Goal: Information Seeking & Learning: Find specific page/section

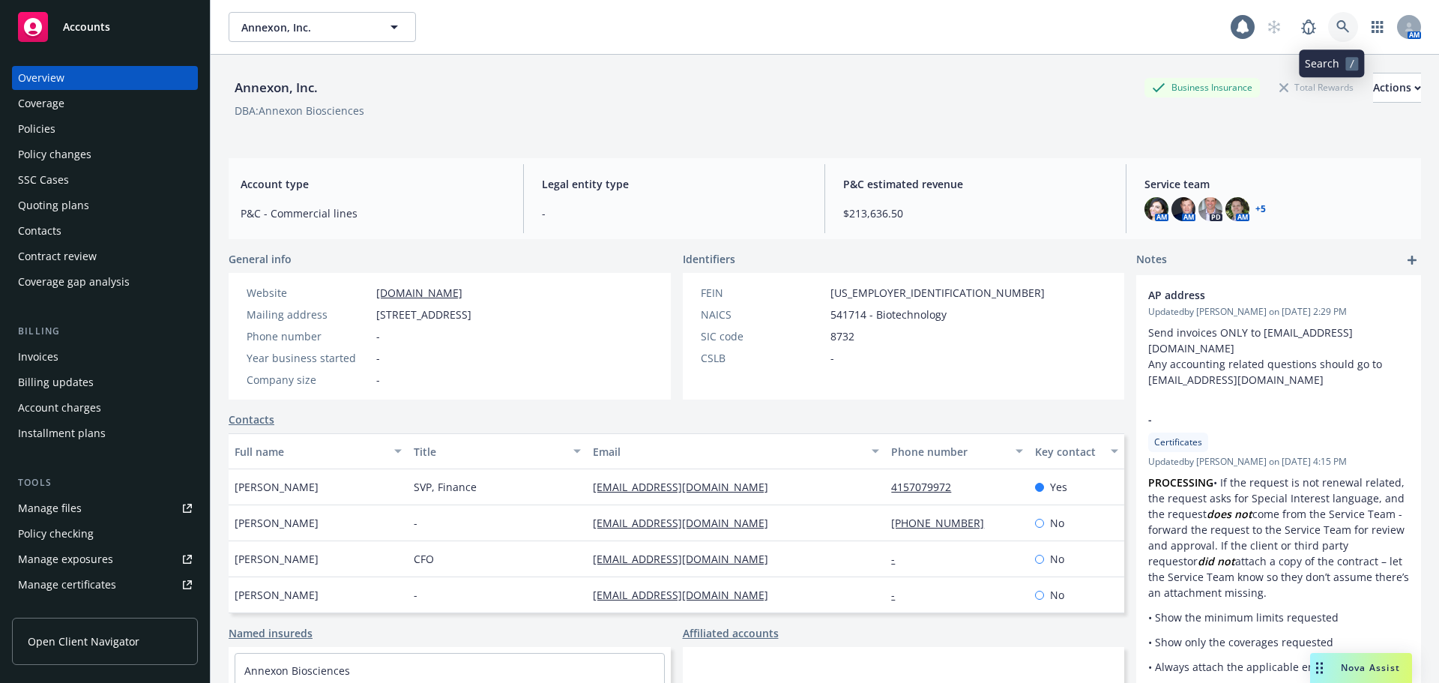
click at [1336, 30] on icon at bounding box center [1342, 26] width 13 height 13
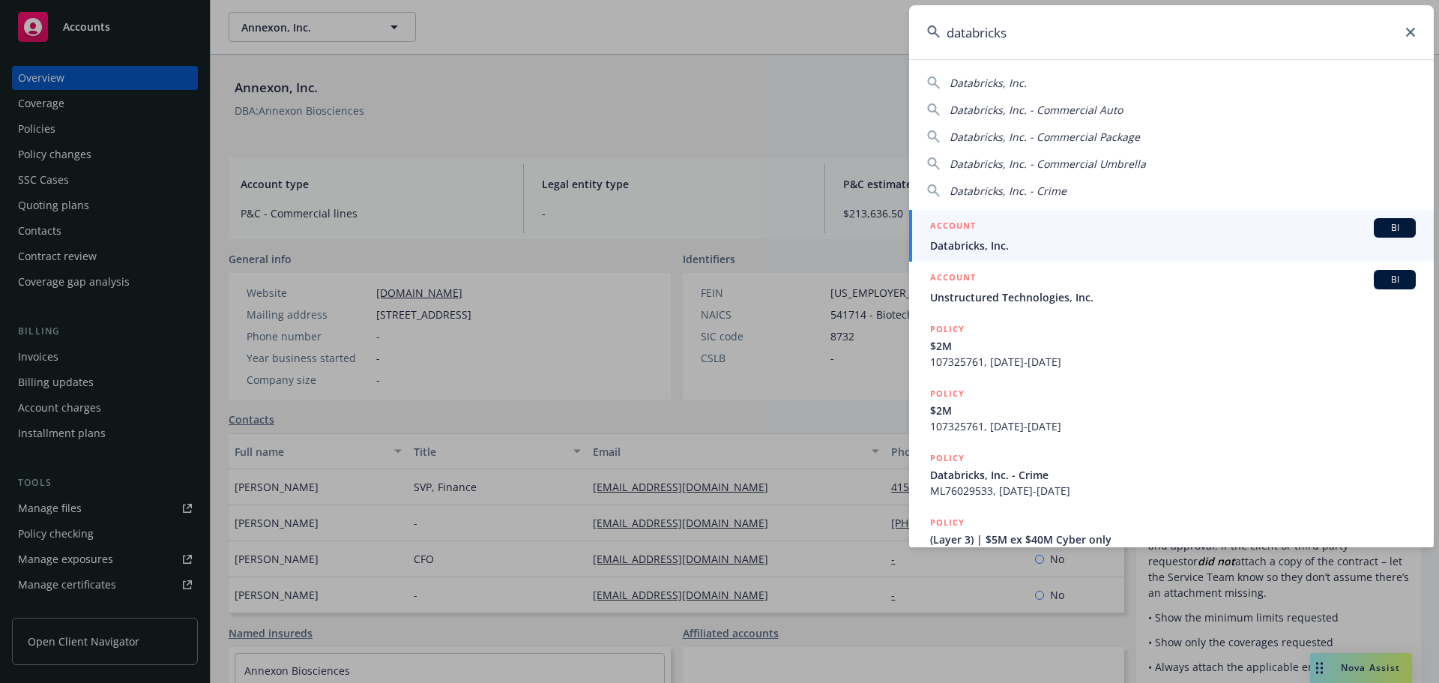
type input "databricks"
click at [973, 244] on span "Databricks, Inc." at bounding box center [1173, 246] width 486 height 16
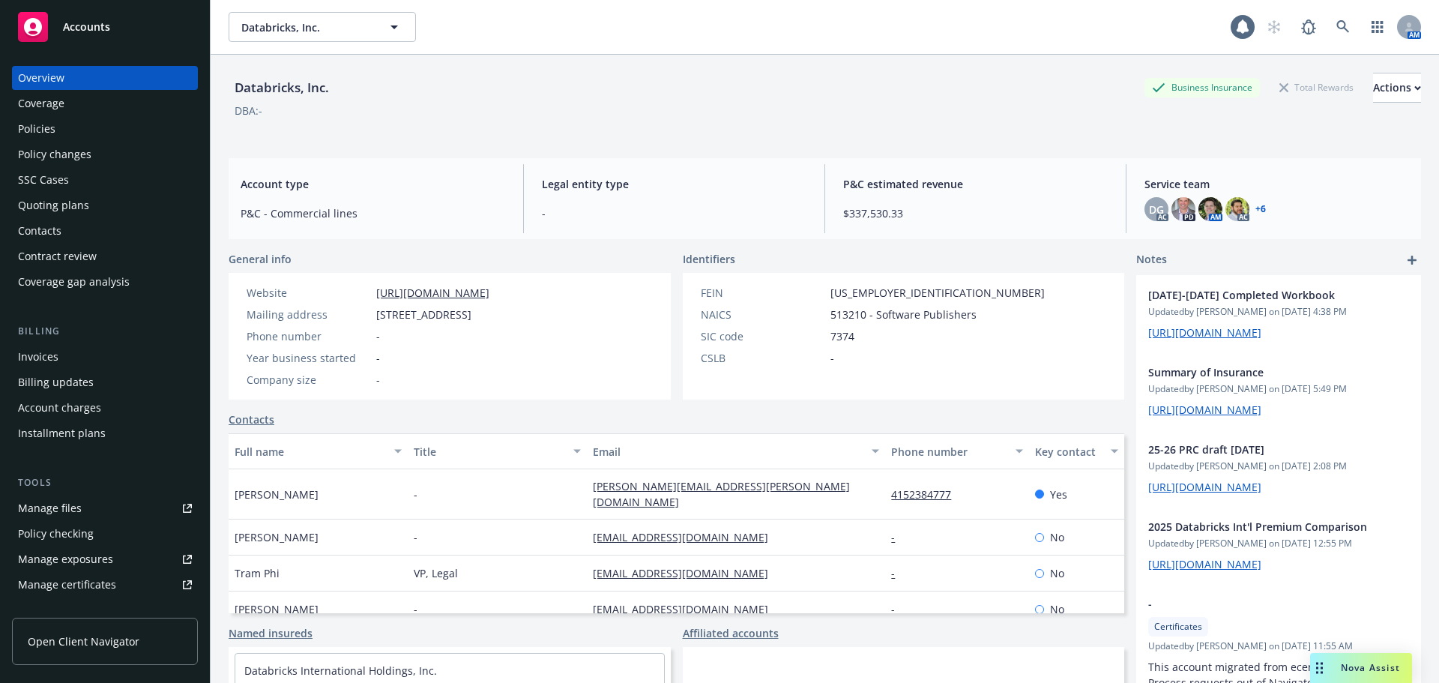
click at [87, 132] on div "Policies" at bounding box center [105, 129] width 174 height 24
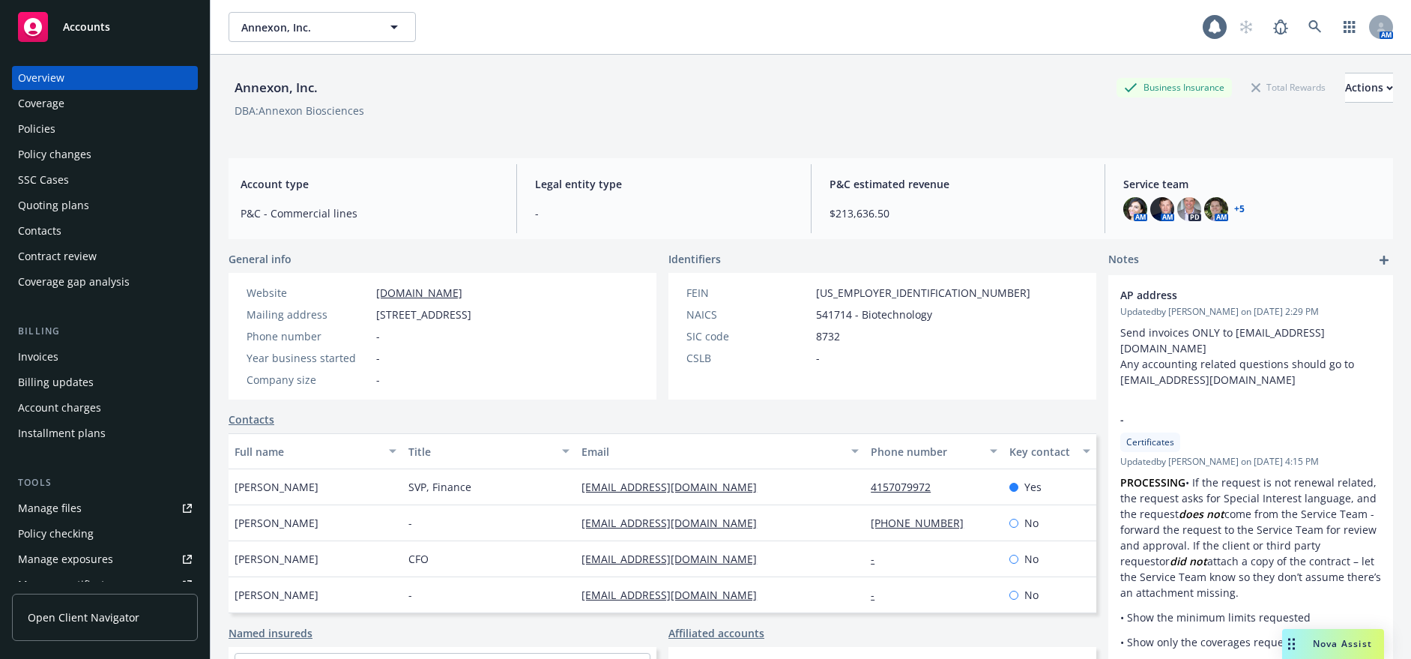
scroll to position [345, 0]
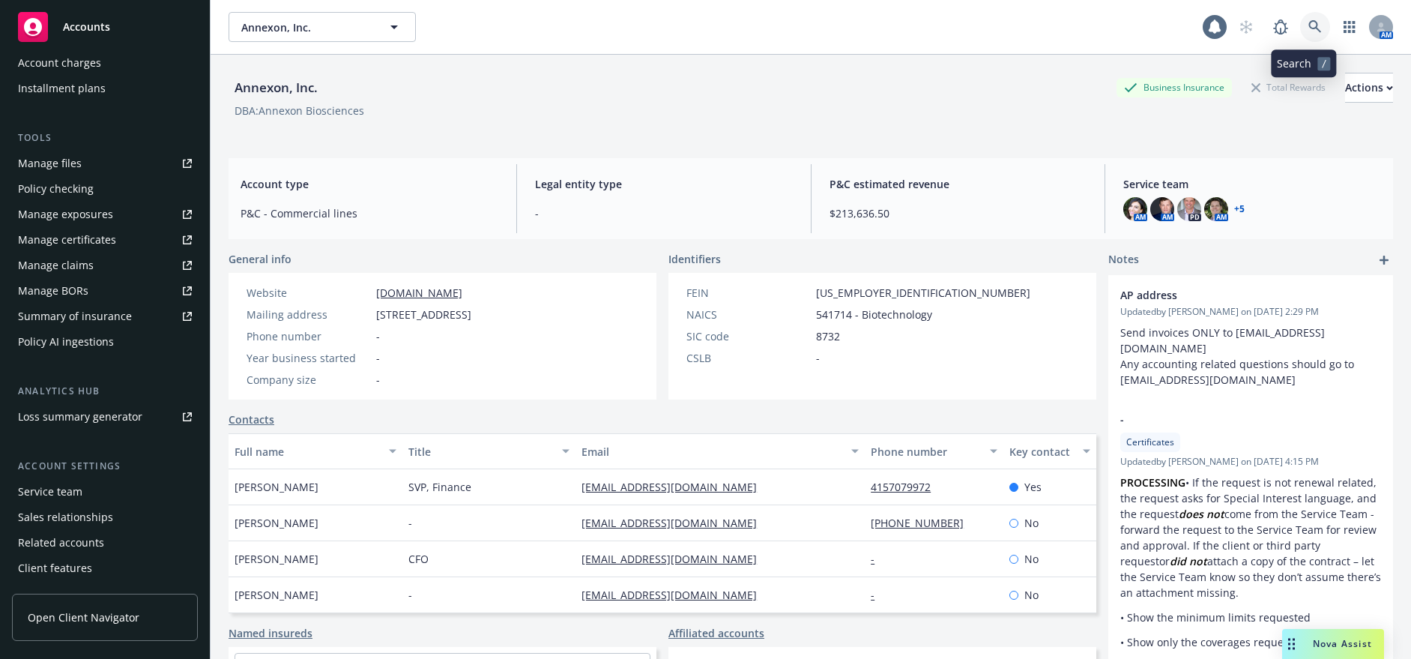
click at [1308, 23] on icon at bounding box center [1314, 26] width 13 height 13
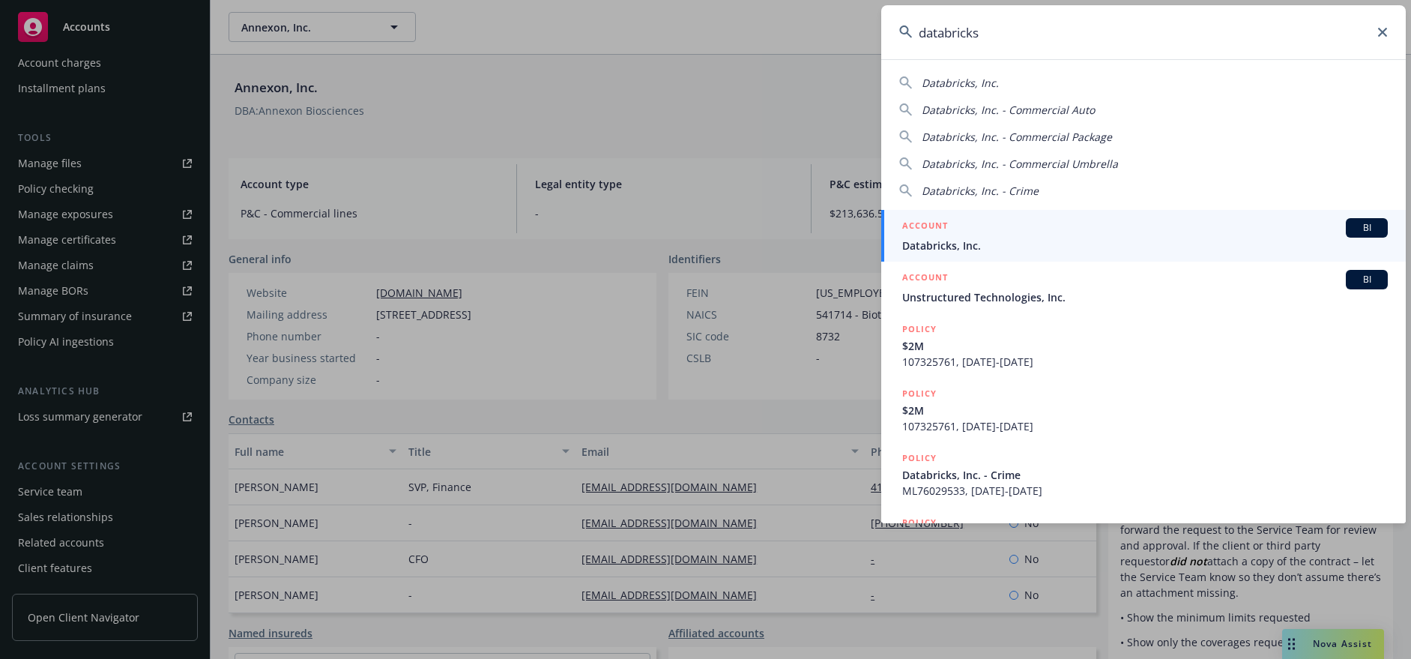
type input "databricks"
click at [988, 240] on span "Databricks, Inc." at bounding box center [1145, 246] width 486 height 16
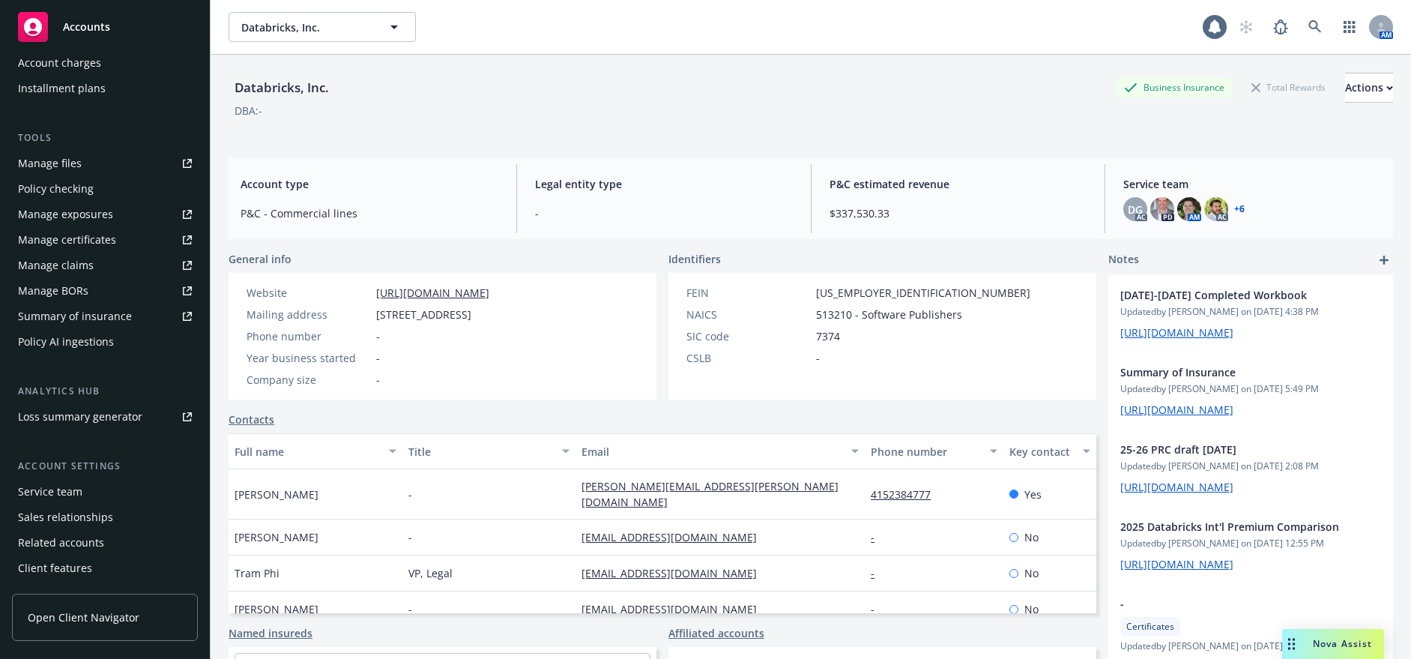
click at [1237, 208] on div "DG AC PD AM AC + 6" at bounding box center [1252, 209] width 258 height 24
click at [1234, 209] on link "+ 6" at bounding box center [1239, 209] width 10 height 9
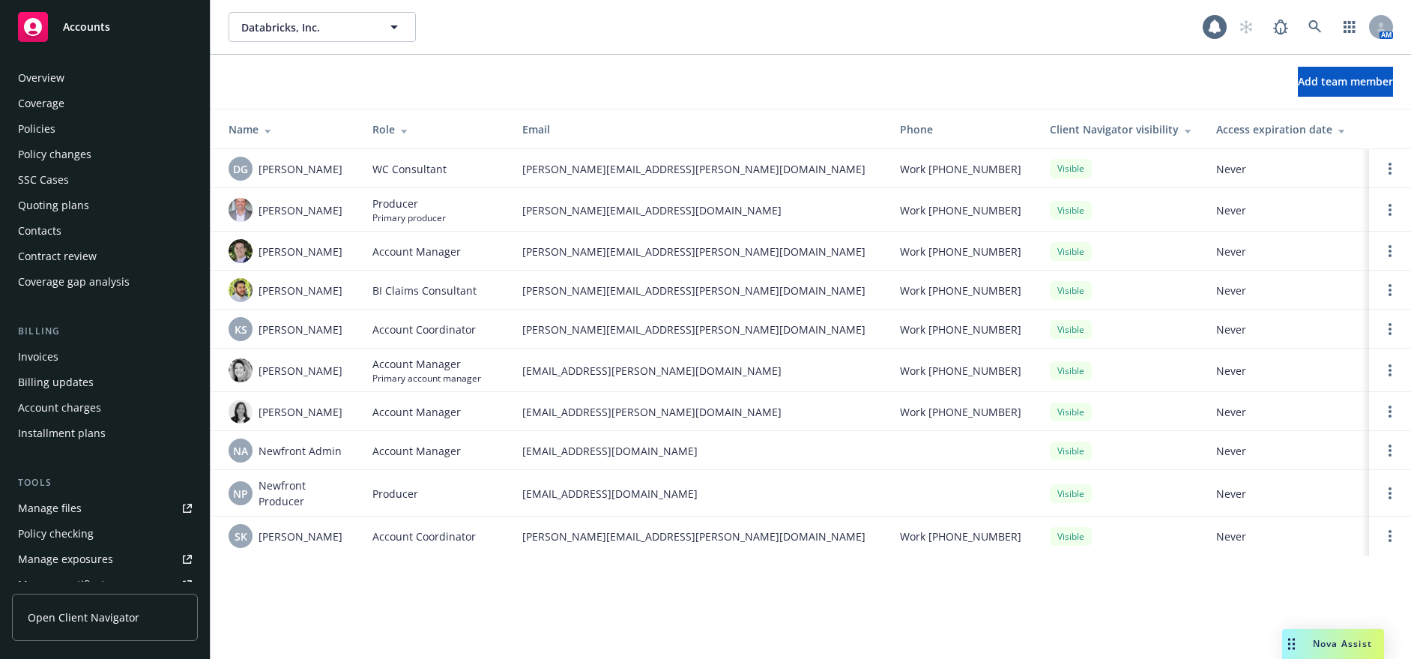
click at [103, 91] on div "Overview Coverage Policies Policy changes SSC Cases Quoting plans Contacts Cont…" at bounding box center [105, 180] width 186 height 228
click at [104, 83] on div "Overview" at bounding box center [105, 78] width 174 height 24
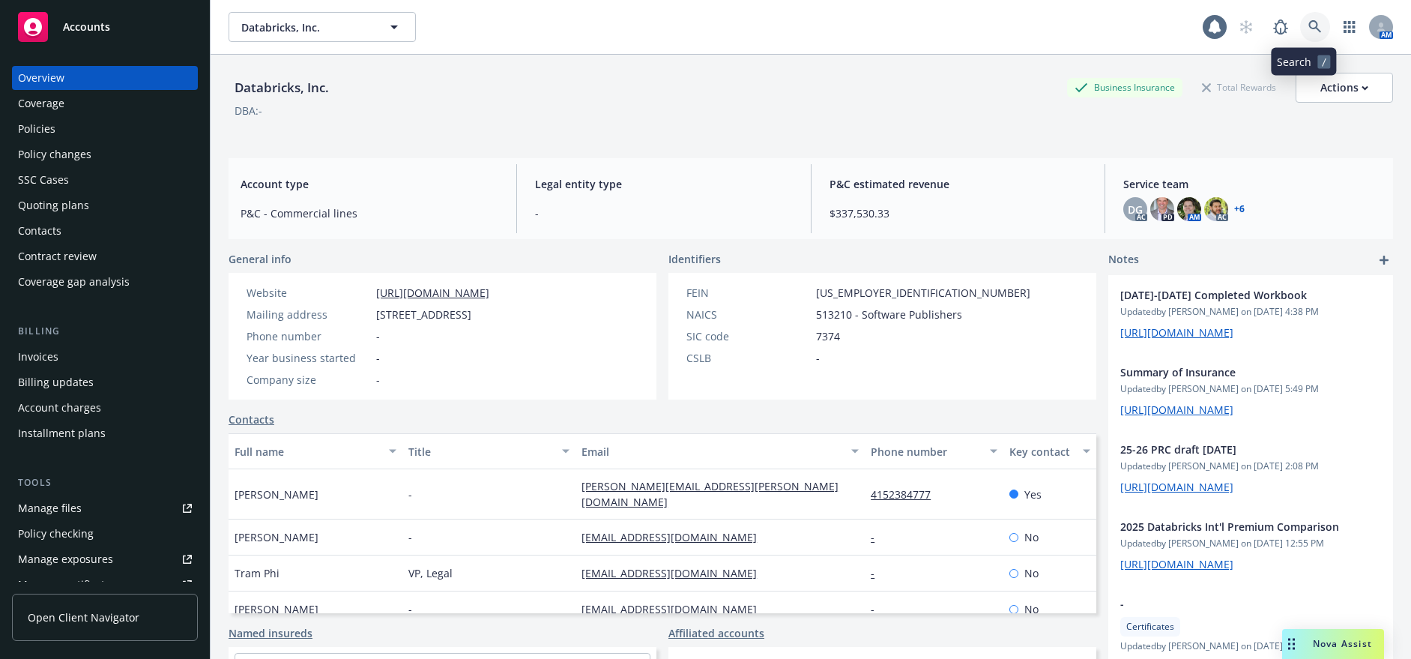
click at [1308, 26] on icon at bounding box center [1314, 26] width 13 height 13
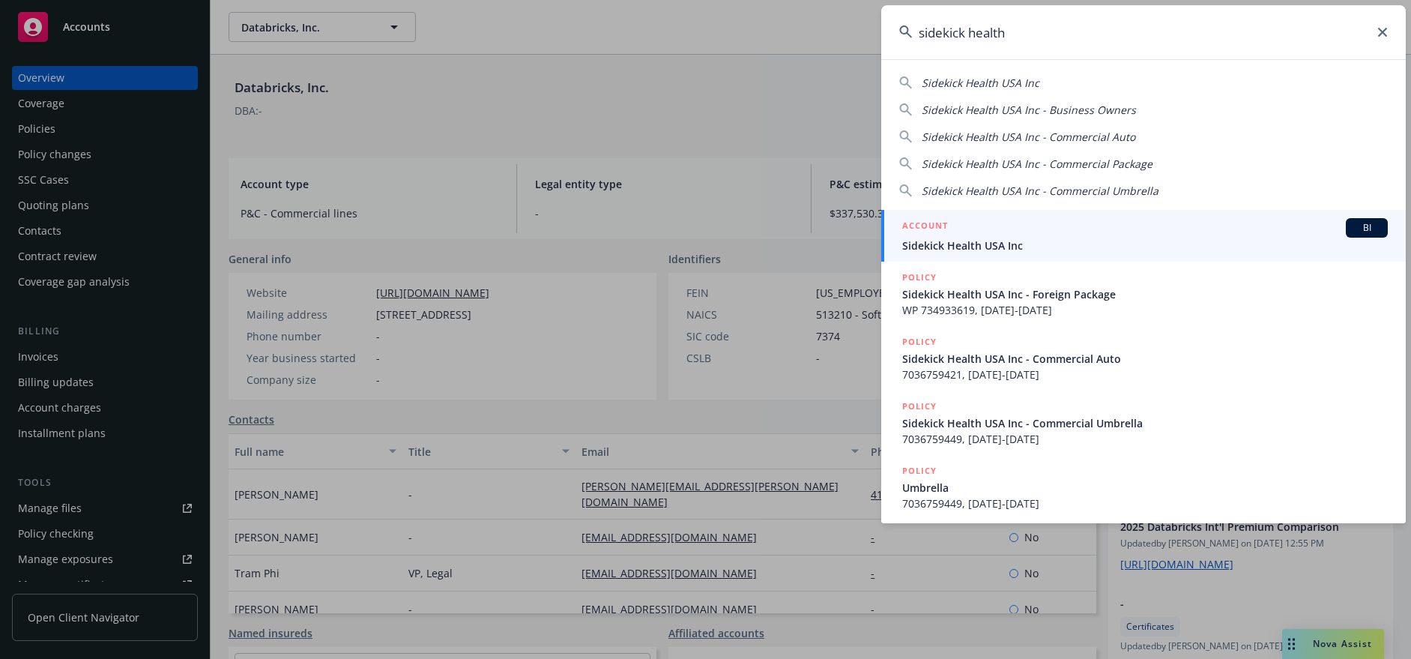
type input "sidekick health"
click at [994, 250] on span "Sidekick Health USA Inc" at bounding box center [1145, 246] width 486 height 16
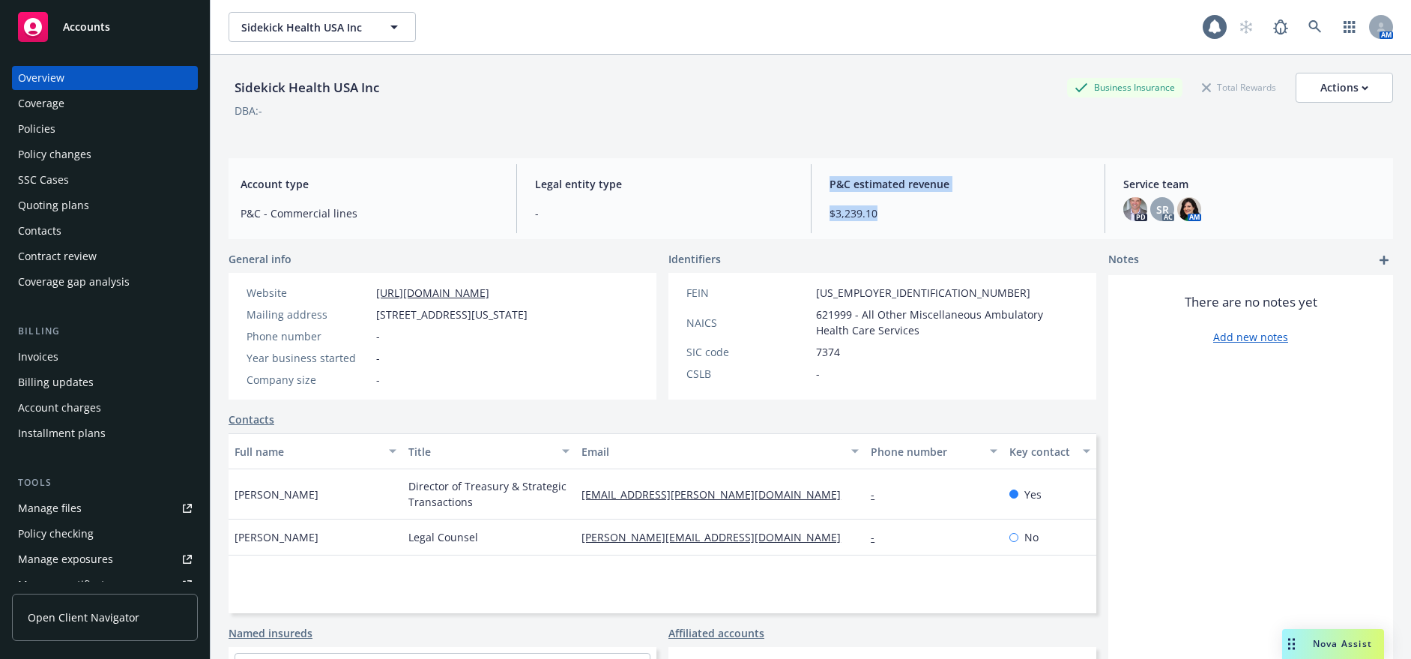
drag, startPoint x: 911, startPoint y: 220, endPoint x: 705, endPoint y: 220, distance: 205.3
click at [746, 220] on div "Account type P&C - Commercial lines Legal entity type - P&C estimated revenue $…" at bounding box center [811, 198] width 1165 height 81
click at [695, 219] on span "-" at bounding box center [664, 213] width 258 height 16
click at [91, 130] on div "Policies" at bounding box center [105, 129] width 174 height 24
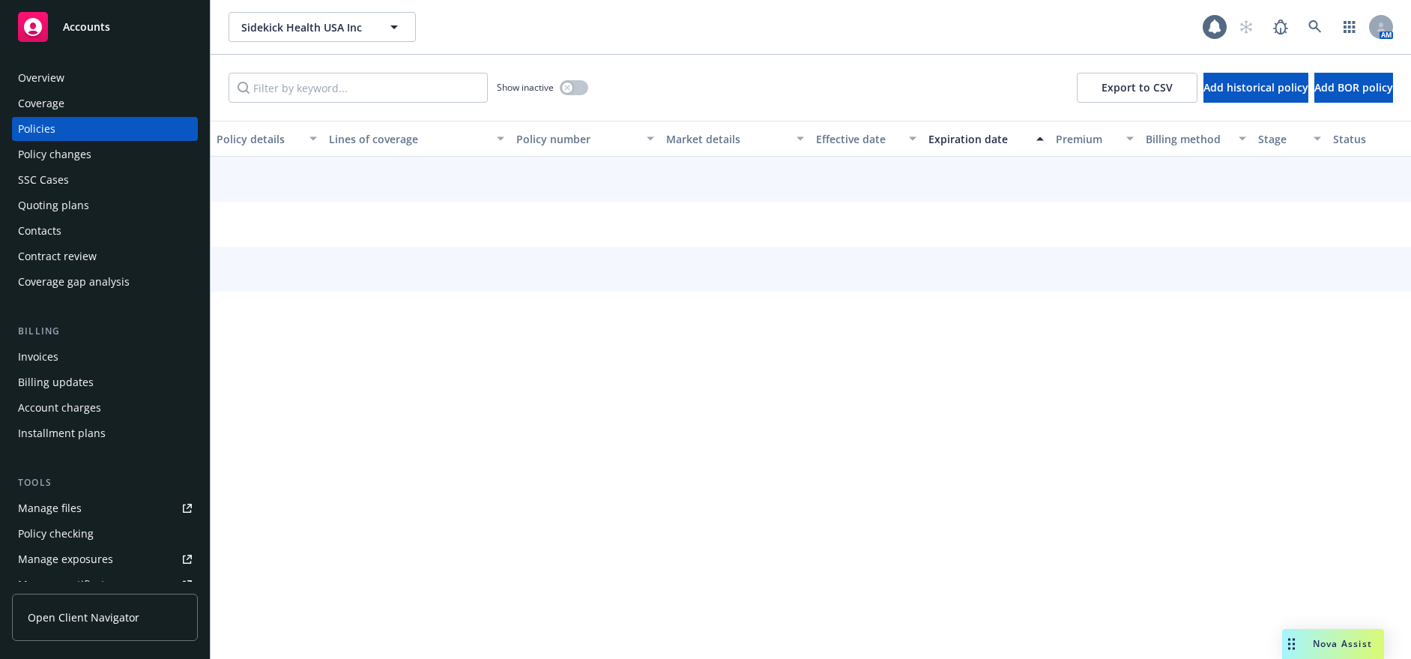
click at [73, 131] on div "Policies" at bounding box center [105, 129] width 174 height 24
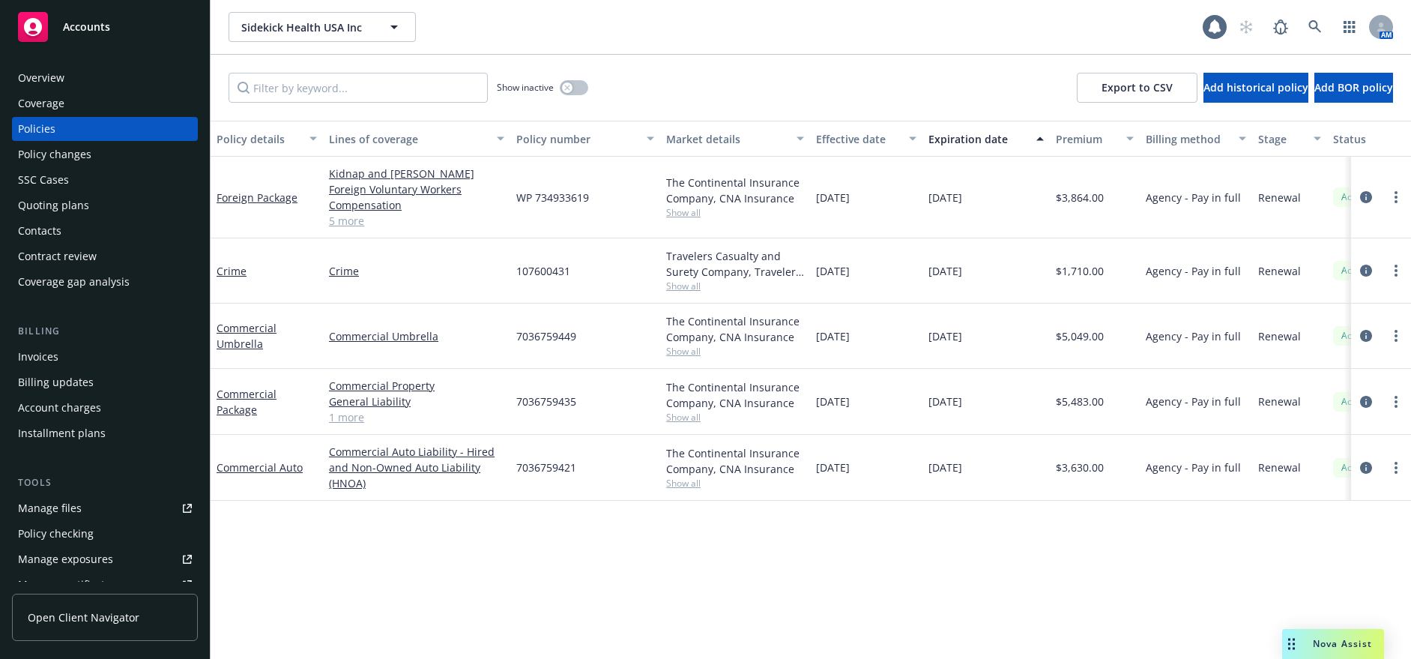
click at [72, 74] on div "Overview" at bounding box center [105, 78] width 174 height 24
